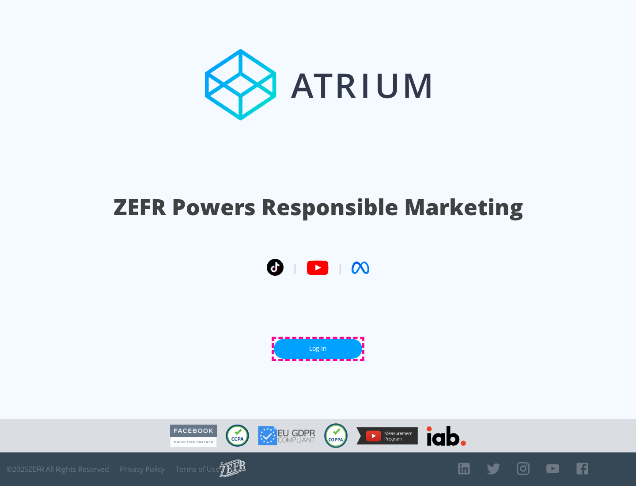
click at [318, 349] on link "Log In" at bounding box center [318, 349] width 88 height 20
